Goal: Use online tool/utility: Utilize a website feature to perform a specific function

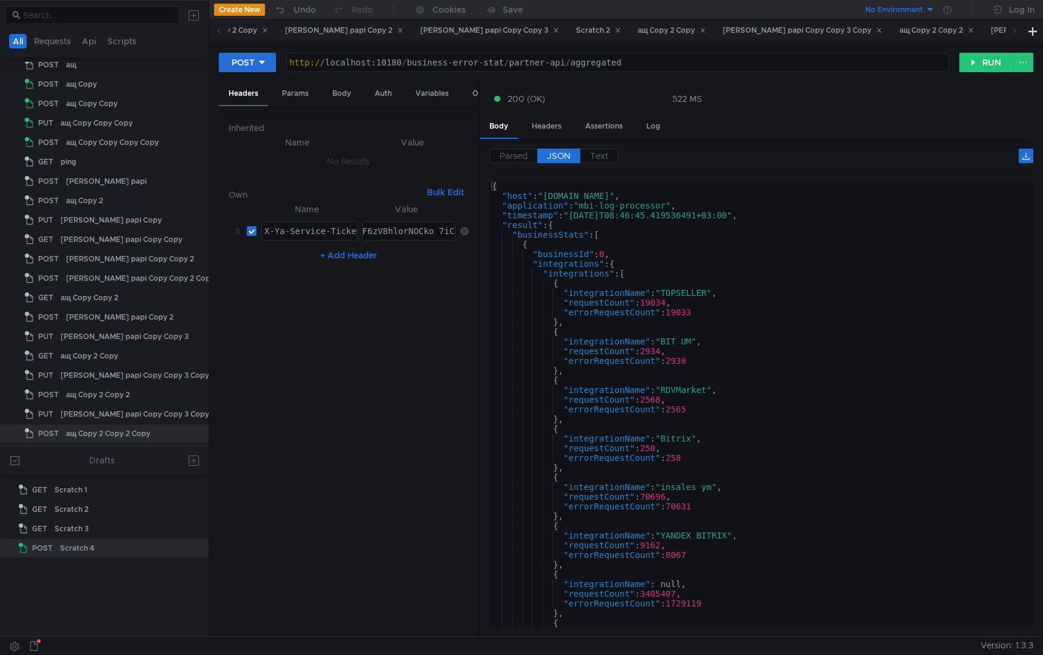
click at [391, 63] on div "http:// localhost:10180 / business-error-stat / partner-api / aggregated" at bounding box center [617, 72] width 661 height 29
click at [649, 64] on div "http:// localhost:10080 / business-error-stat / partner-api / aggregated" at bounding box center [617, 72] width 661 height 29
drag, startPoint x: 404, startPoint y: 64, endPoint x: 697, endPoint y: 65, distance: 293.4
click at [698, 65] on div "http:// localhost:10080 / business-error-stat / partner-api / aggregated" at bounding box center [617, 72] width 661 height 29
paste textarea "v2/campaigns/99582753/offers/stocks"
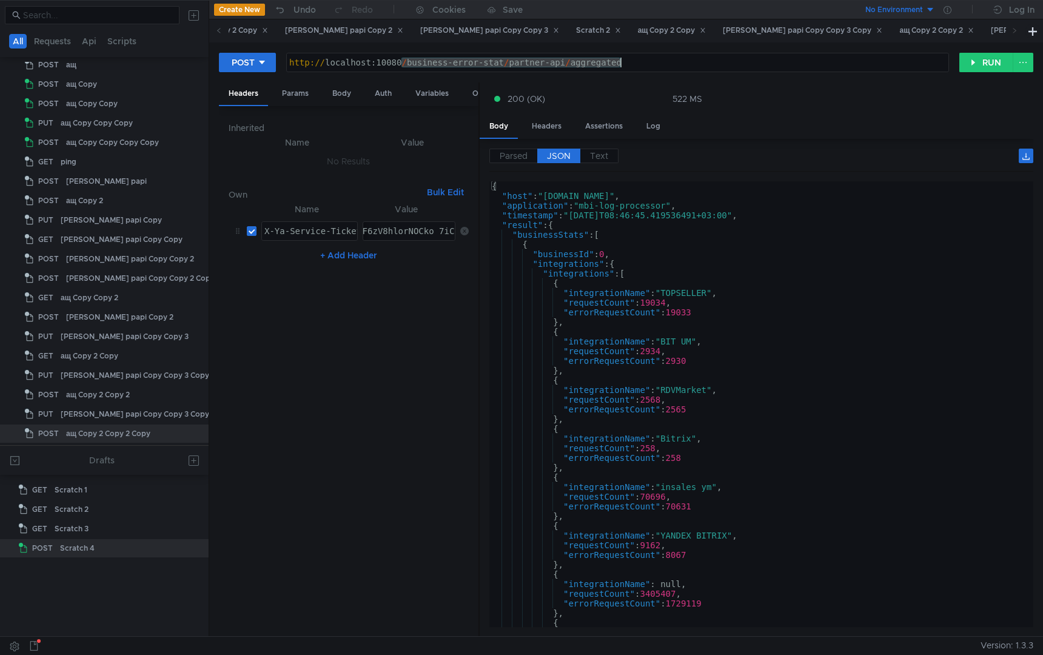
type textarea "[URL]"
click at [336, 98] on div "Body" at bounding box center [342, 93] width 38 height 22
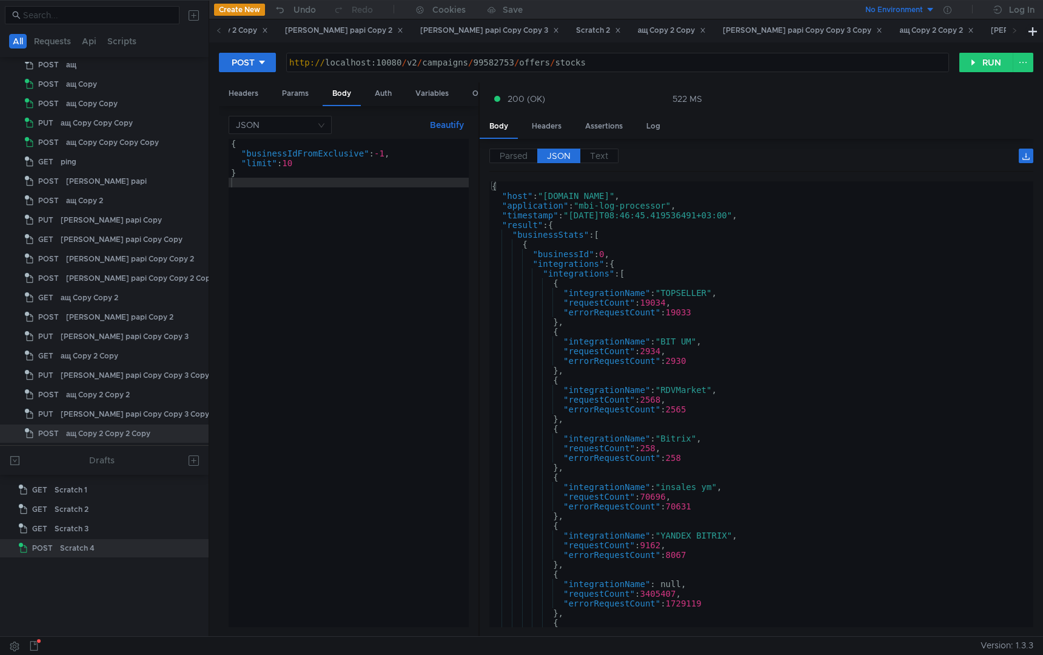
click at [292, 227] on div "{ "businessIdFromExclusive" : -1 , "limit" : 10 }" at bounding box center [349, 392] width 240 height 507
click at [363, 300] on div "{ "businessIdFromExclusive" : -1 , "limit" : 10 }" at bounding box center [349, 392] width 240 height 507
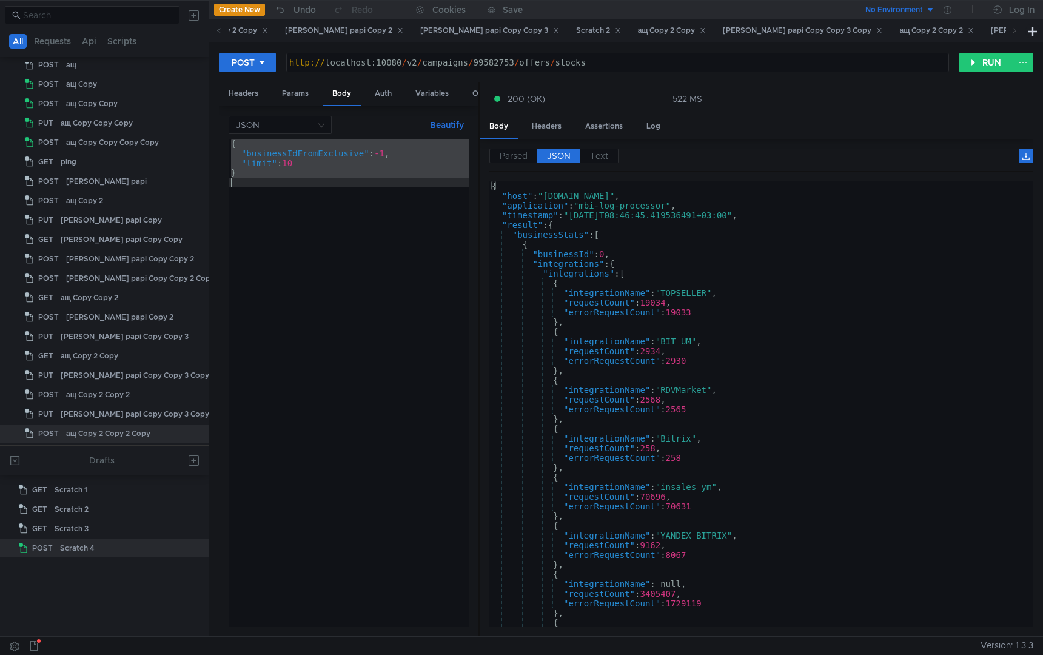
paste textarea
type textarea "}"
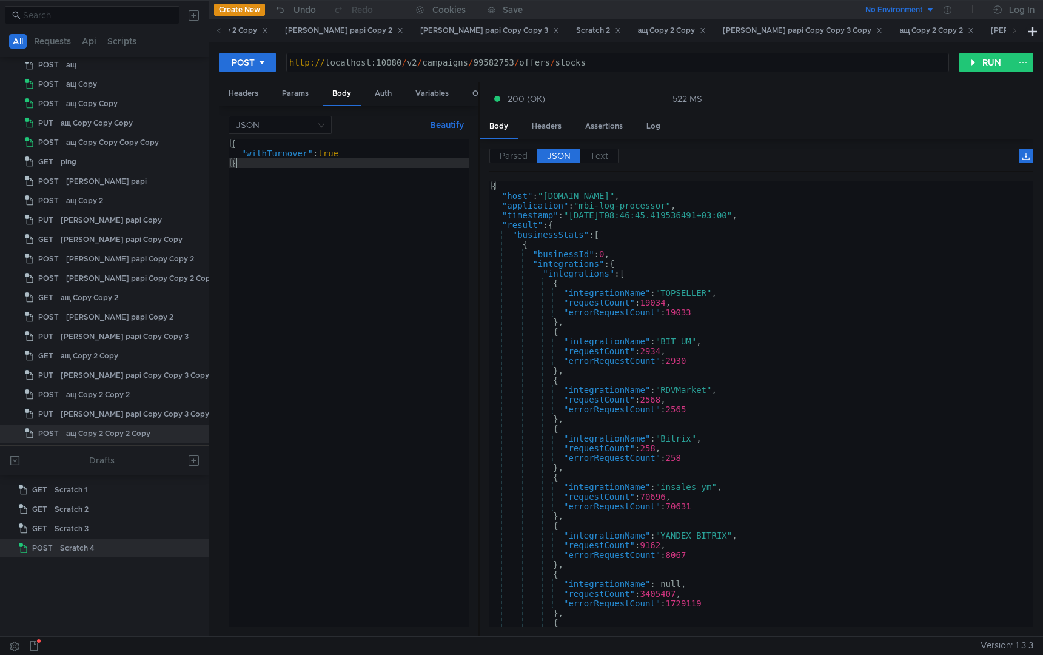
click at [364, 349] on div "{ "withTurnover" : true }" at bounding box center [349, 392] width 240 height 507
click at [495, 62] on div "http:// localhost:10080 / v2 / campaigns / 99582753 / offers / stocks" at bounding box center [617, 72] width 661 height 29
click at [389, 213] on div "{ "withTurnover" : true }" at bounding box center [349, 392] width 240 height 507
click at [250, 101] on div "Headers" at bounding box center [243, 93] width 49 height 22
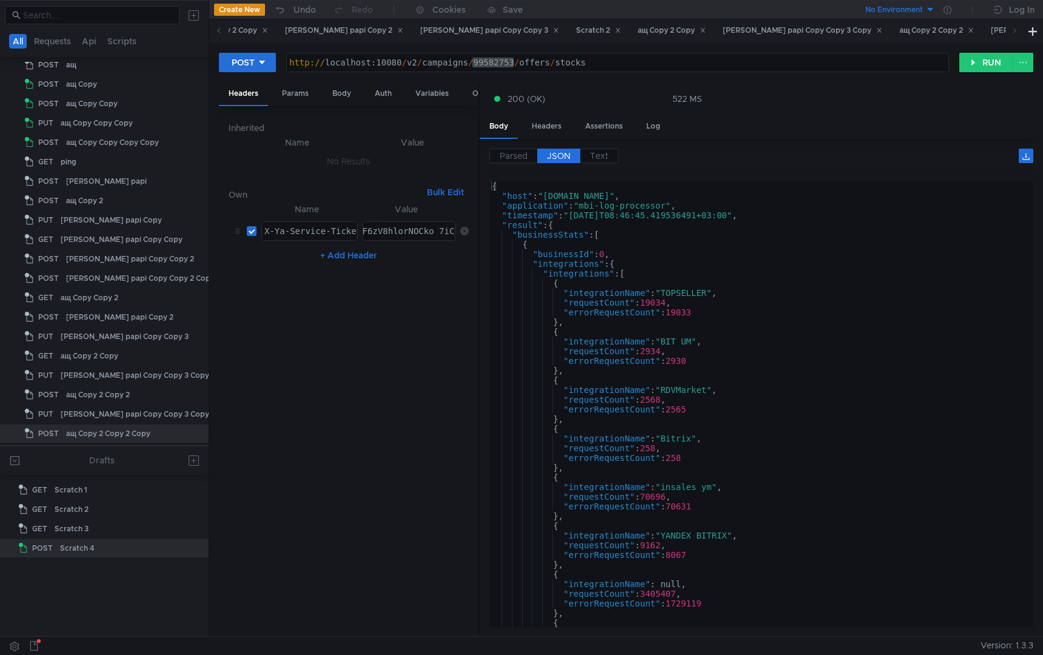
click at [343, 258] on button "+ Add Header" at bounding box center [348, 255] width 67 height 15
click at [309, 265] on div at bounding box center [309, 269] width 95 height 29
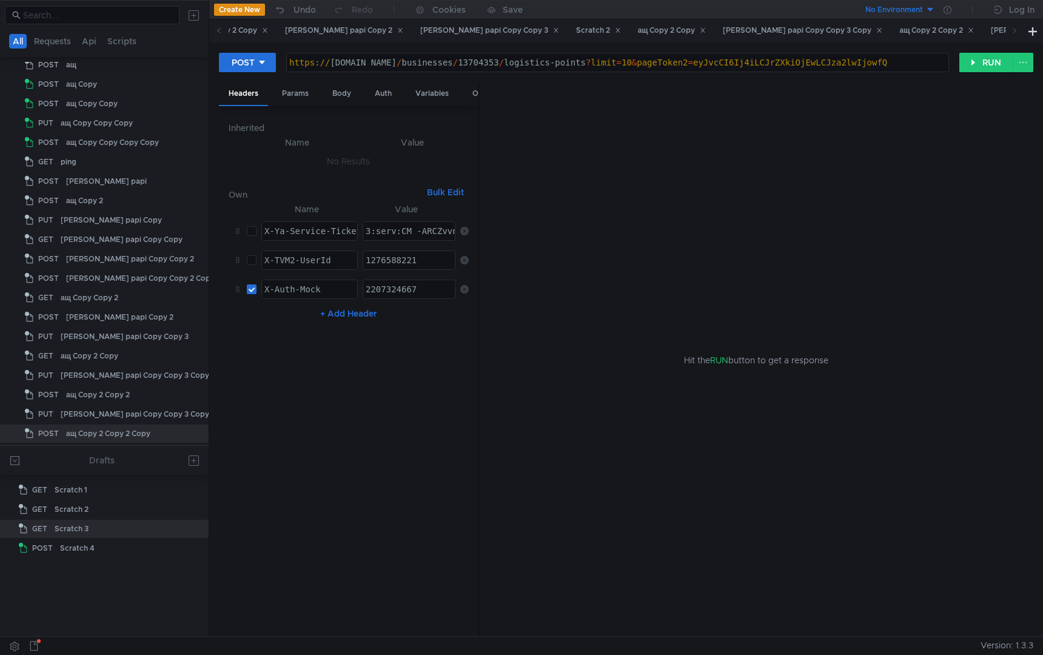
type textarea "X-Auth-Mock"
click at [332, 287] on div "X-Auth-Mock" at bounding box center [309, 298] width 95 height 29
type textarea "X-TVM2-UserId"
click at [350, 263] on div "X-TVM2-UserId" at bounding box center [309, 269] width 95 height 29
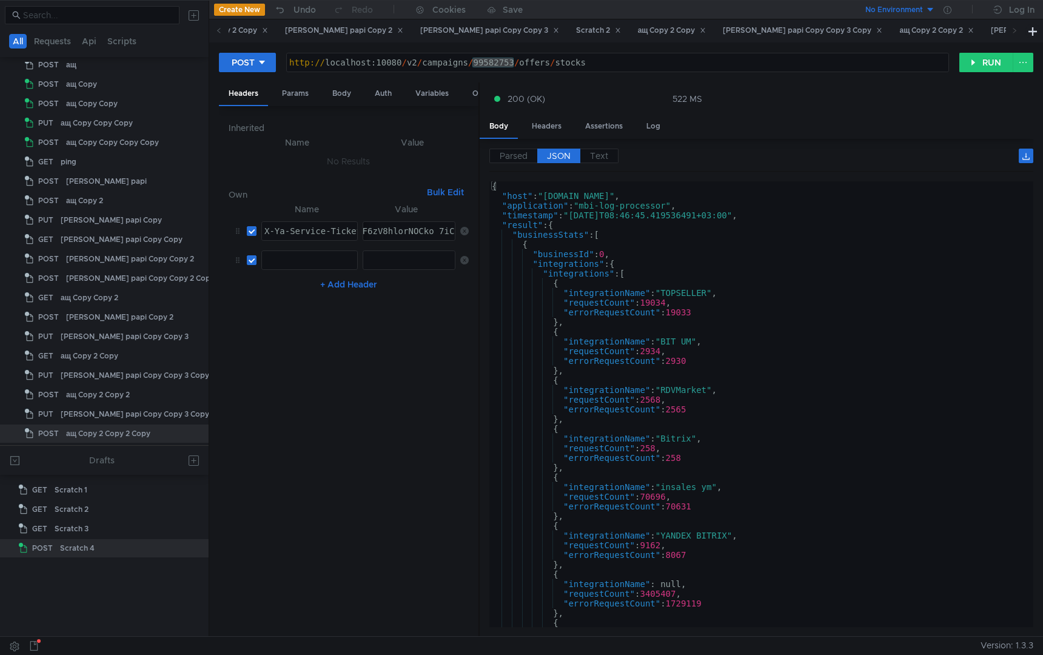
click at [283, 264] on div at bounding box center [309, 269] width 95 height 29
paste textarea "X-TVM2-UserId"
type textarea "X-TVM2-UserId"
click at [422, 258] on div at bounding box center [409, 269] width 93 height 29
click at [486, 65] on div "http:// localhost:10080 / v2 / campaigns / 99582753 / offers / stocks" at bounding box center [617, 72] width 661 height 29
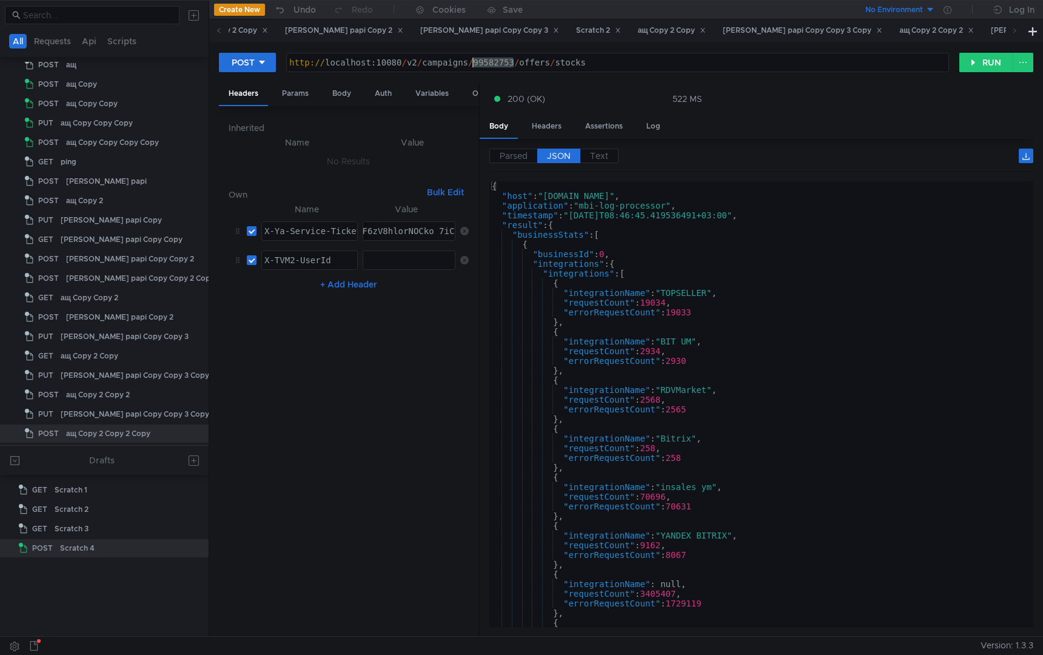
click at [486, 65] on div "http:// localhost:10080 / v2 / campaigns / 99582753 / offers / stocks" at bounding box center [617, 72] width 661 height 29
click at [398, 263] on div at bounding box center [409, 269] width 93 height 29
paste textarea "690548484"
type textarea "690548484"
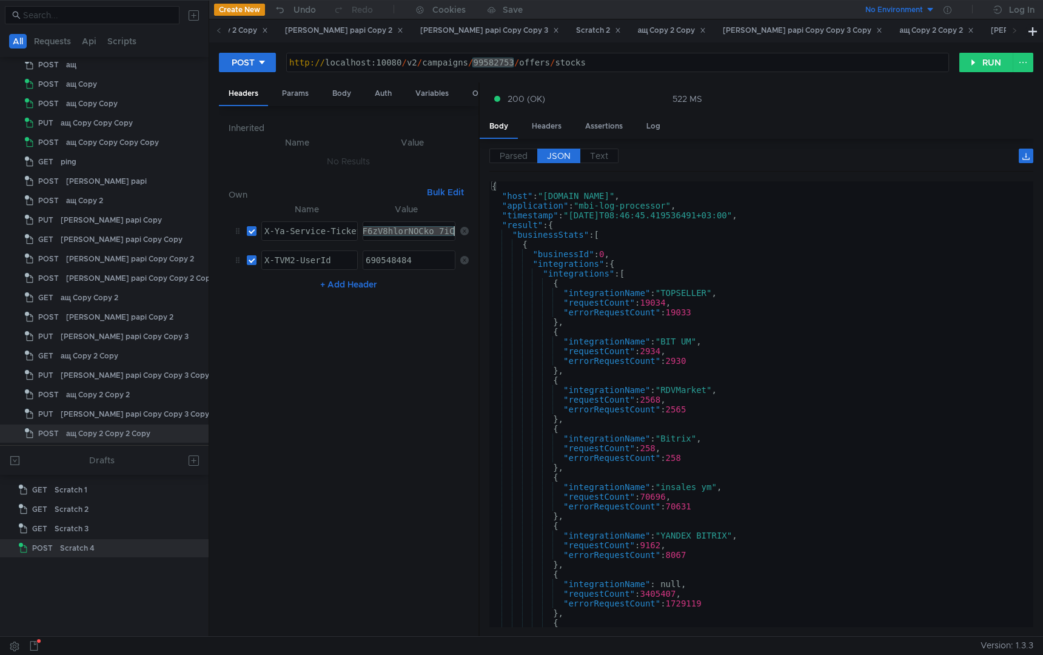
paste textarea "I2BAhDroZDHBiIICJzjehD633o:DCMD2UIP44FGsLE8mL0tc8G-Ken_yjkjp4MvmUPNadRaORsUnlcy…"
type textarea "3:serv:CI2BAhDroZDHBiIICJzjehD633o:DCMD2UIP44FGsLE8mL0tc8G-Ken_yjkjp4MvmUPNadRa…"
click at [326, 478] on nz-table "Name Value X-Ya-Service-Ticket הההההההההההההההההההההההההההההההההההההההההההההההה…" at bounding box center [349, 414] width 240 height 425
click at [837, 387] on div "{ "host" : "[DOMAIN_NAME]" , "application" : "mbi-log-processor" , "timestamp" …" at bounding box center [758, 413] width 539 height 465
type textarea ""integrationName": "RDVMarket","
